Goal: Task Accomplishment & Management: Use online tool/utility

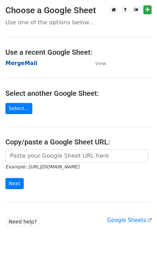
click at [19, 65] on strong "MergeMail" at bounding box center [21, 63] width 32 height 6
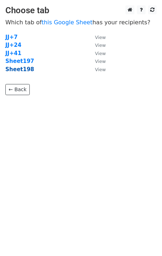
click at [25, 69] on strong "Sheet198" at bounding box center [19, 69] width 29 height 6
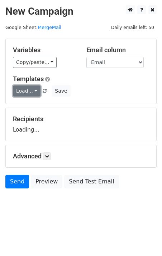
click at [29, 95] on link "Load..." at bounding box center [27, 91] width 28 height 11
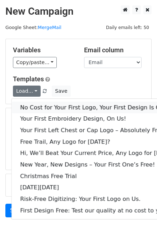
click at [47, 106] on link "No Cost for Your First Logo, Your First Design Is On Us!" at bounding box center [97, 107] width 173 height 11
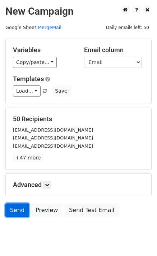
click at [12, 210] on link "Send" at bounding box center [17, 211] width 24 height 14
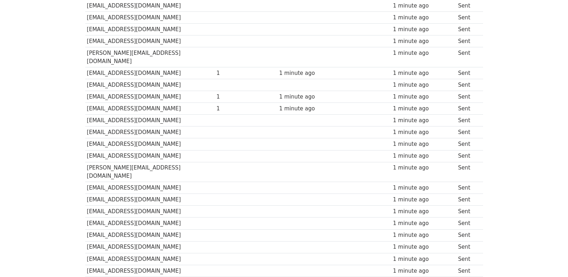
scroll to position [499, 0]
